Goal: Task Accomplishment & Management: Manage account settings

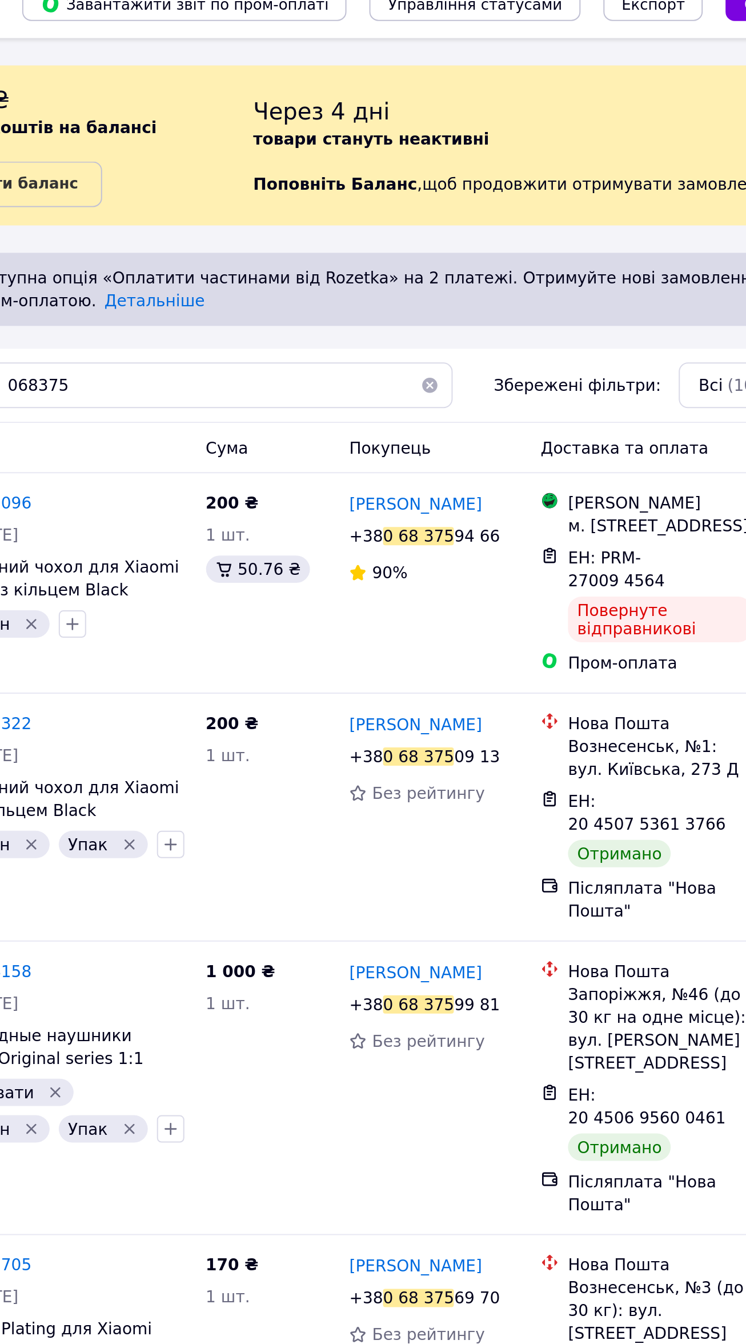
click at [475, 209] on button "button" at bounding box center [482, 208] width 23 height 23
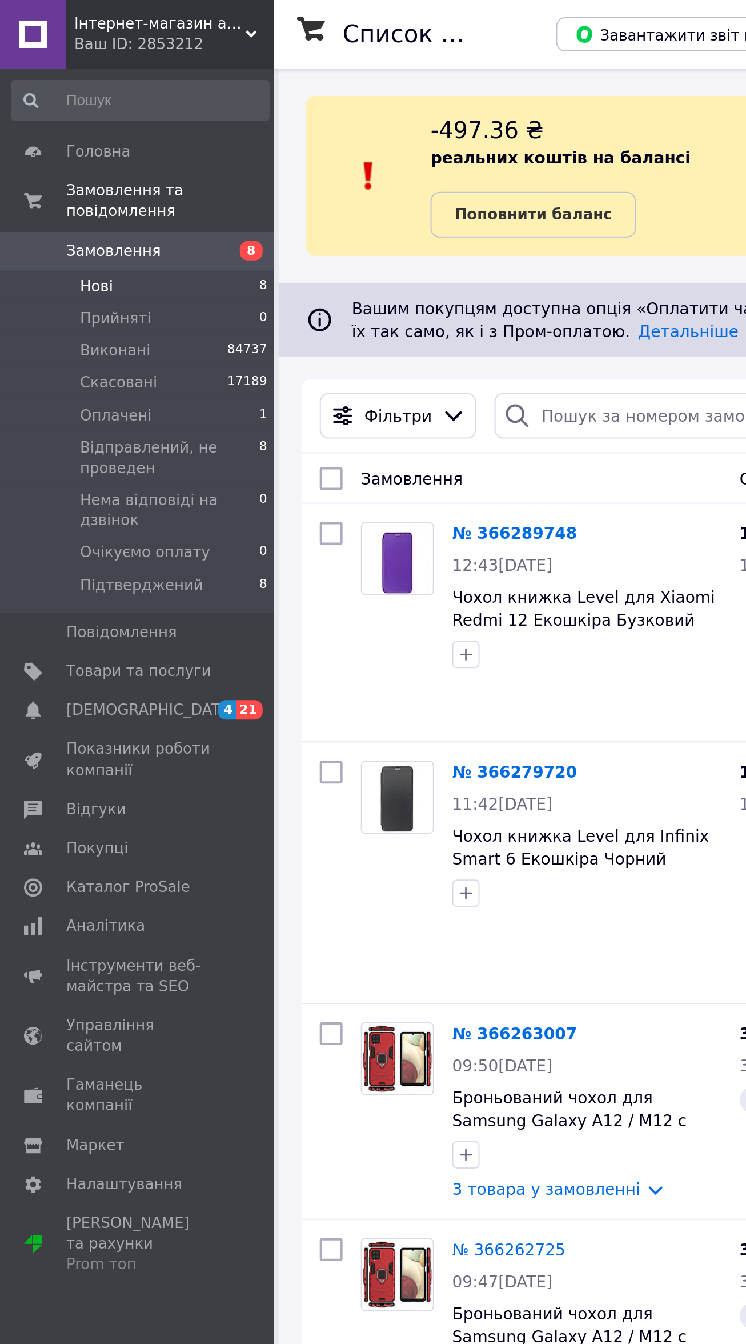
click at [113, 135] on li "Нові 8" at bounding box center [70, 143] width 141 height 16
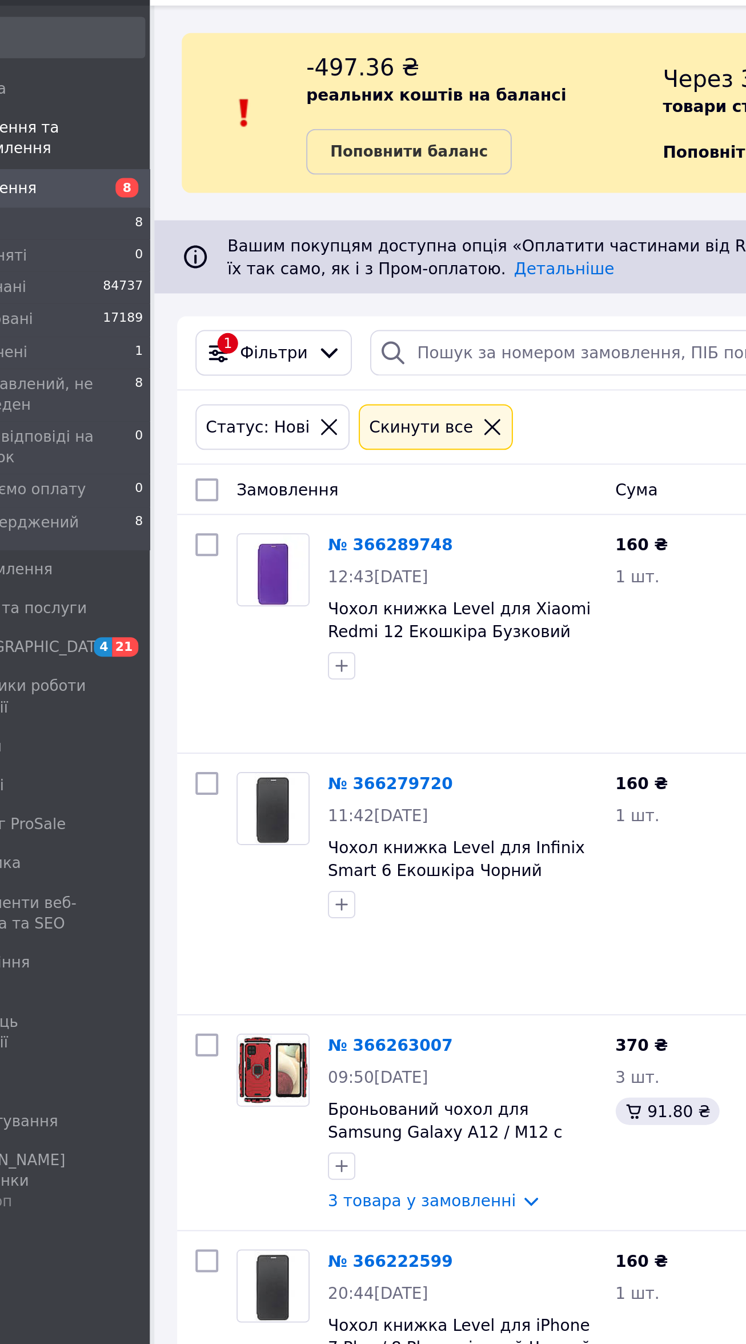
click at [165, 275] on input "checkbox" at bounding box center [165, 276] width 11 height 11
checkbox input "true"
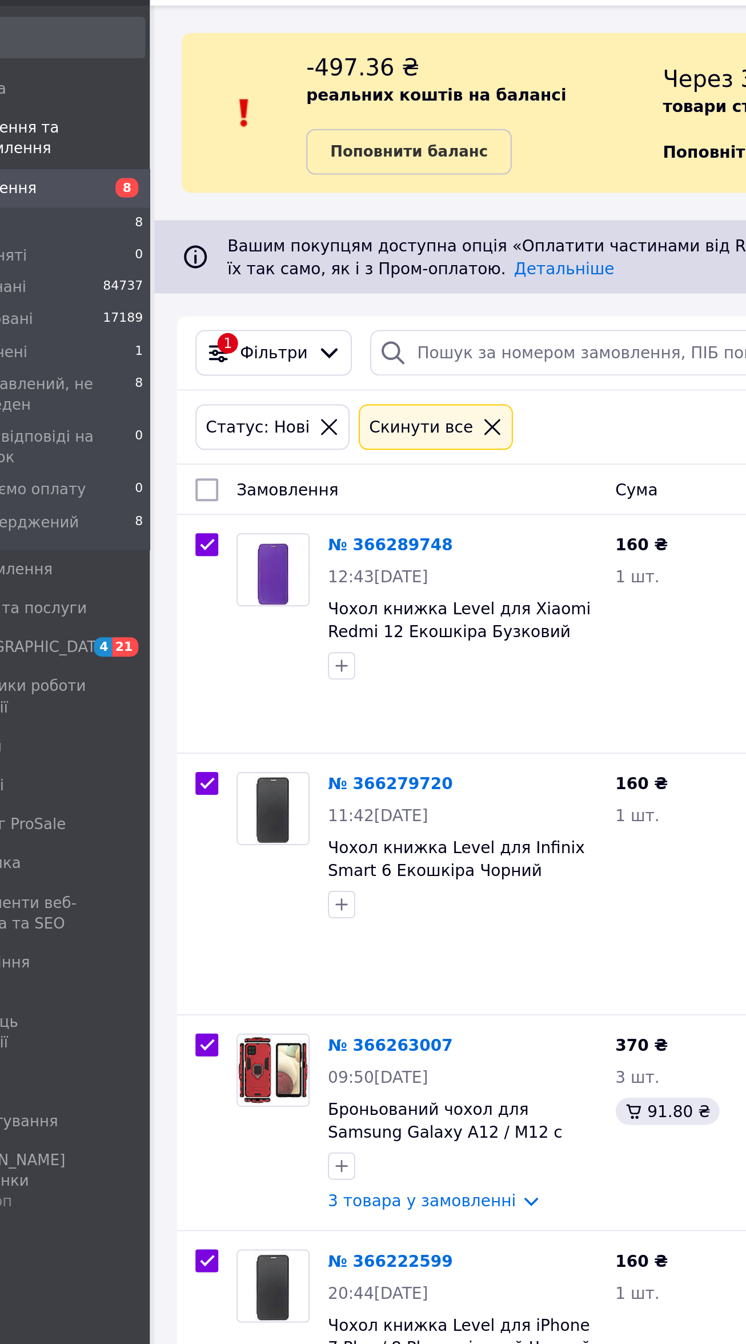
checkbox input "true"
click at [235, 275] on div "Дії для 8 замовлень" at bounding box center [213, 276] width 120 height 19
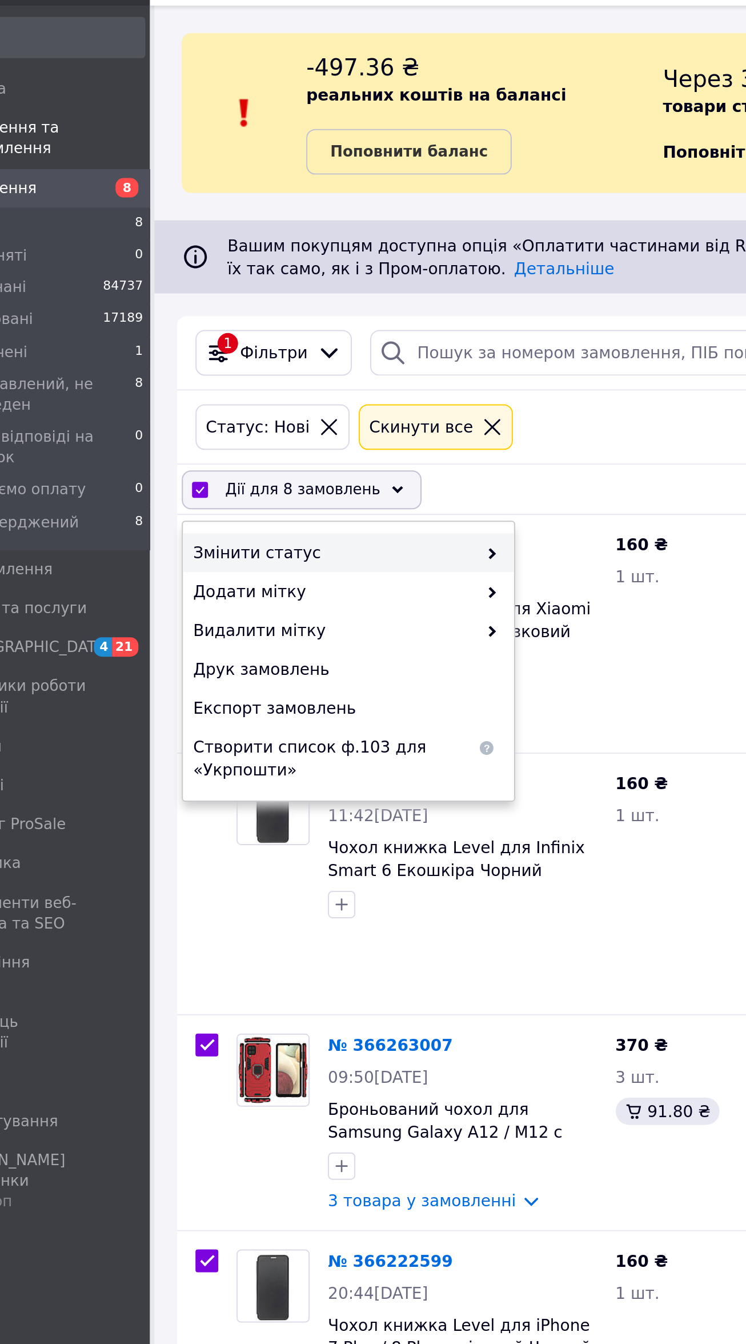
click at [260, 311] on span "Змінити статус" at bounding box center [229, 307] width 141 height 11
click at [300, 307] on span at bounding box center [305, 307] width 11 height 11
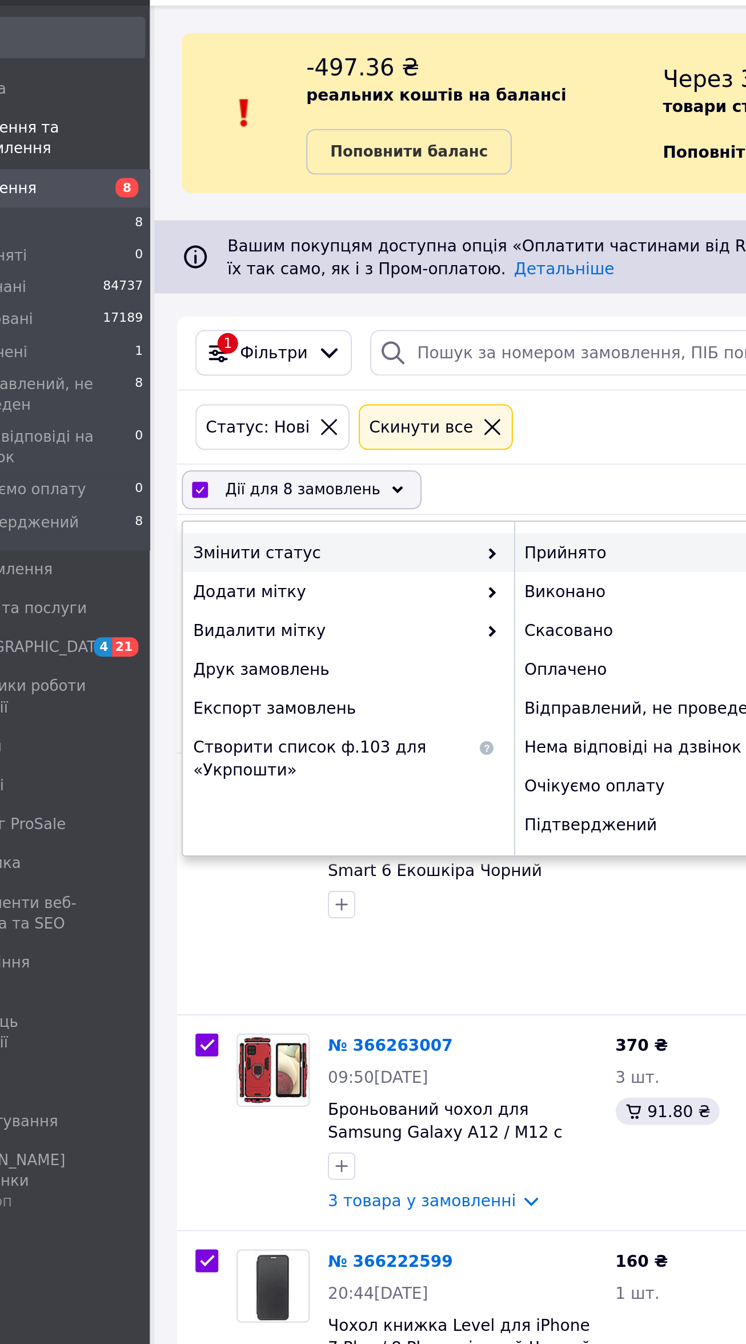
click at [352, 306] on div "Прийнято" at bounding box center [402, 307] width 166 height 19
checkbox input "false"
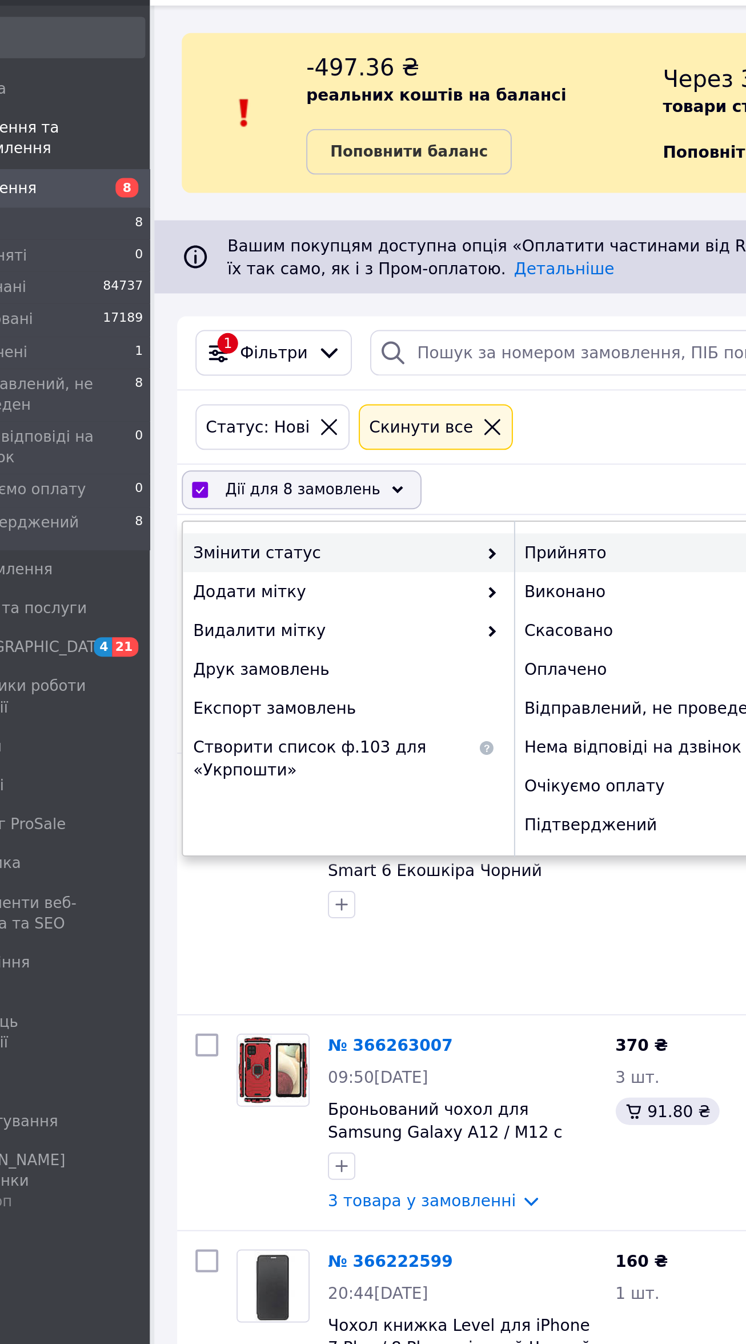
checkbox input "false"
